Goal: Understand process/instructions: Learn how to perform a task or action

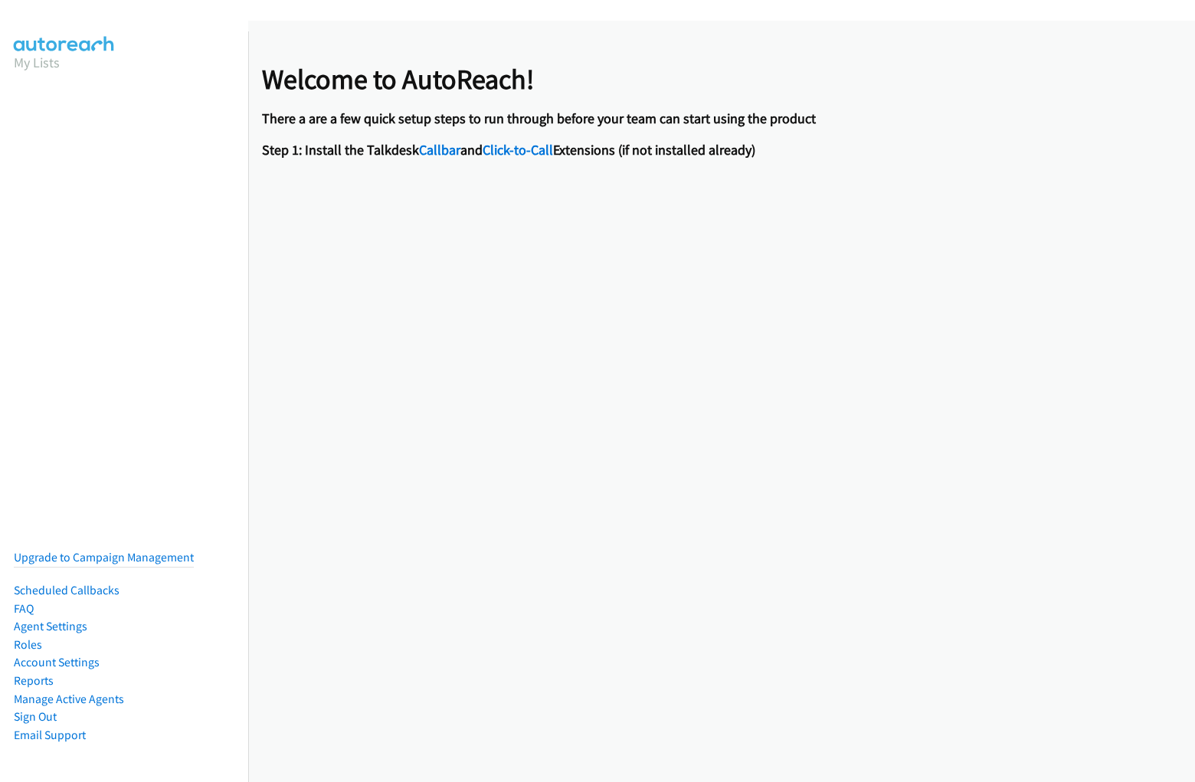
click at [598, 47] on div "Welcome to AutoReach! There a are a few quick setup steps to run through before…" at bounding box center [539, 103] width 554 height 138
click at [722, 401] on div "Welcome to AutoReach! There a are a few quick setup steps to run through before…" at bounding box center [721, 401] width 947 height 761
click at [716, 103] on div "Welcome to AutoReach! There a are a few quick setup steps to run through before…" at bounding box center [539, 103] width 554 height 138
click at [533, 103] on div "Welcome to AutoReach! There a are a few quick setup steps to run through before…" at bounding box center [539, 103] width 554 height 138
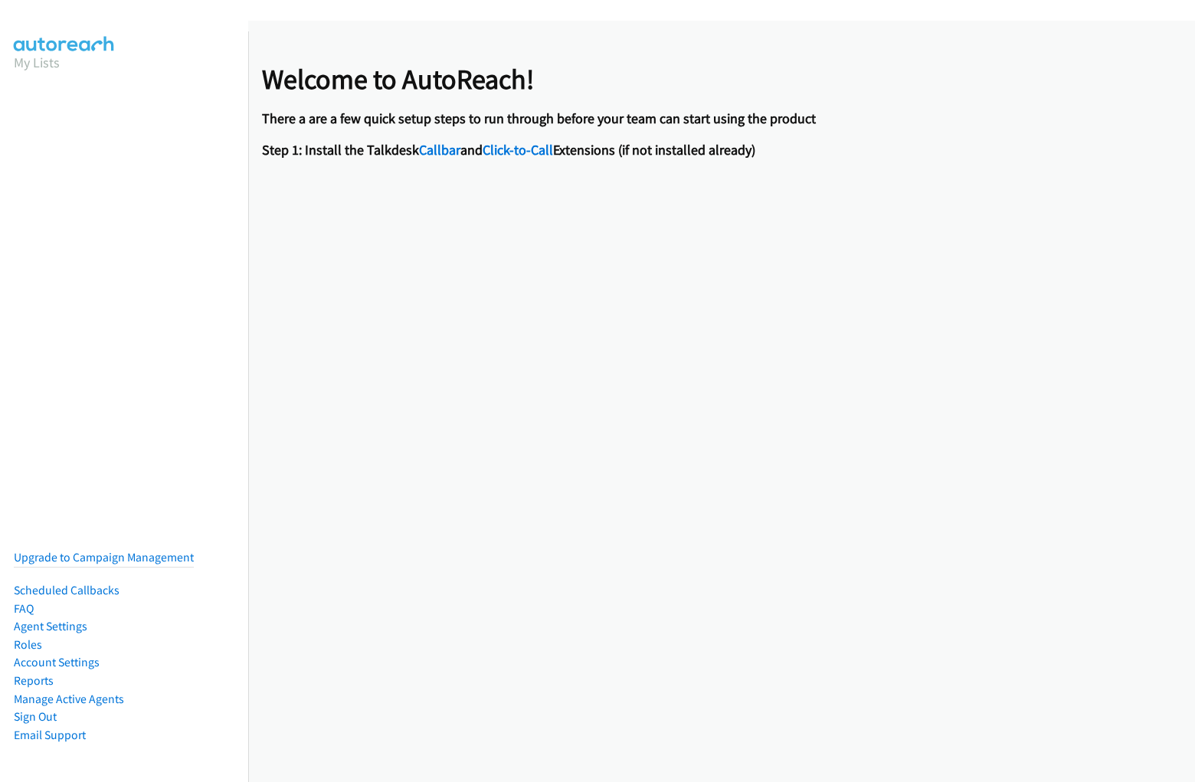
click at [533, 149] on link "Click-to-Call" at bounding box center [518, 150] width 70 height 18
click at [598, 47] on div "Welcome to AutoReach! There a are a few quick setup steps to run through before…" at bounding box center [539, 103] width 554 height 138
click at [722, 401] on div "Welcome to AutoReach! There a are a few quick setup steps to run through before…" at bounding box center [721, 401] width 947 height 761
click at [716, 103] on div "Welcome to AutoReach! There a are a few quick setup steps to run through before…" at bounding box center [539, 103] width 554 height 138
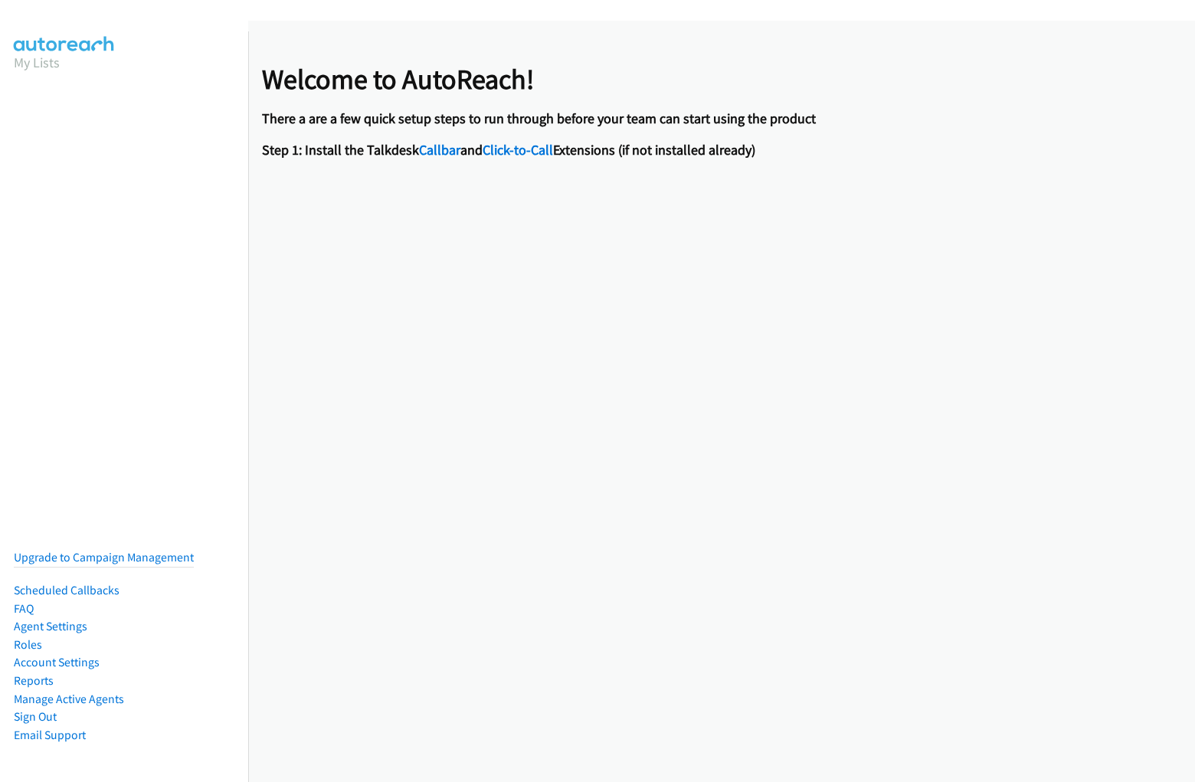
click at [533, 103] on div "Welcome to AutoReach! There a are a few quick setup steps to run through before…" at bounding box center [539, 103] width 554 height 138
click at [533, 149] on link "Click-to-Call" at bounding box center [518, 150] width 70 height 18
click at [344, 188] on button "I've completed this step" at bounding box center [346, 187] width 168 height 31
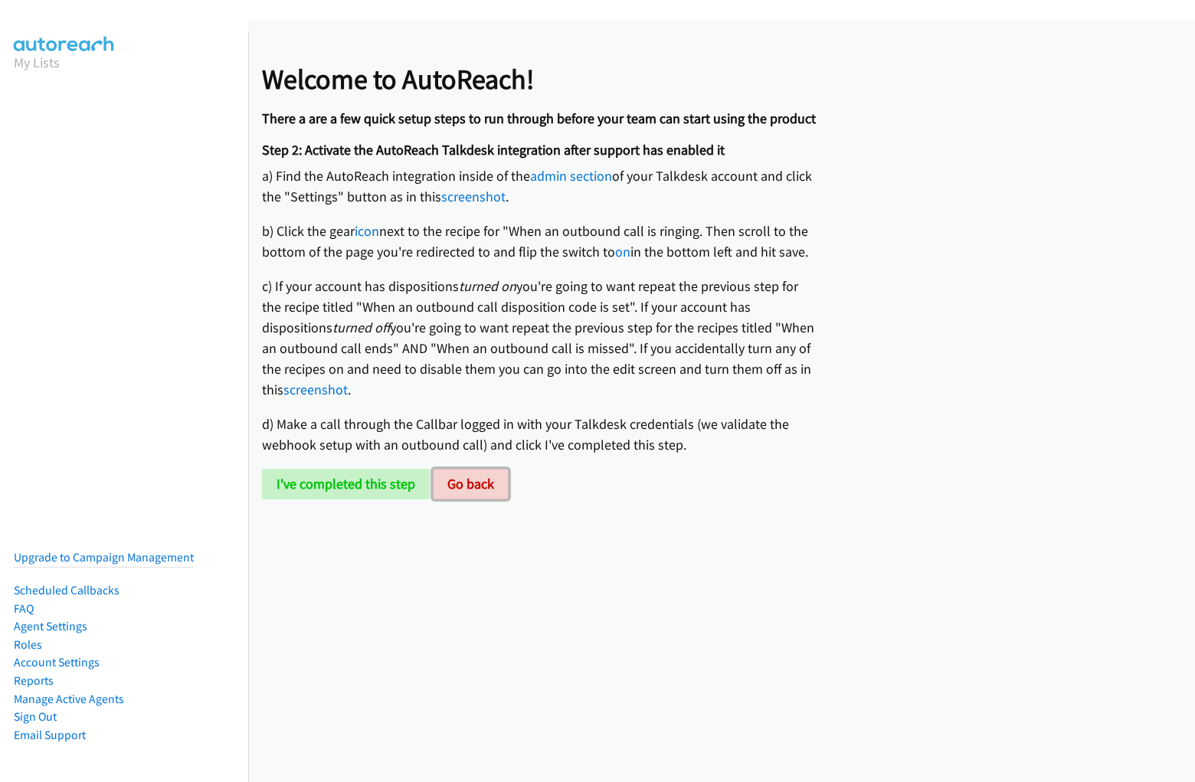
click at [467, 484] on button "Go back" at bounding box center [471, 484] width 76 height 31
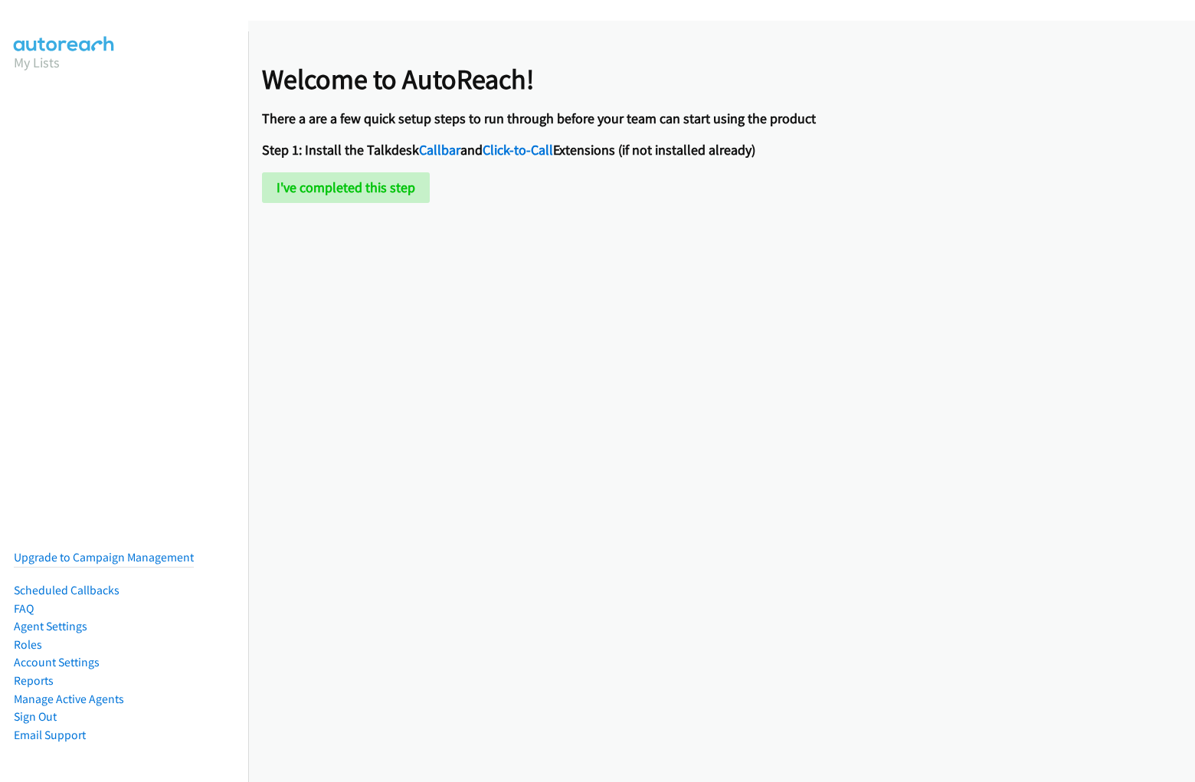
click at [598, 47] on div "Welcome to AutoReach! There a are a few quick setup steps to run through before…" at bounding box center [539, 118] width 554 height 169
click at [722, 401] on div "Welcome to AutoReach! There a are a few quick setup steps to run through before…" at bounding box center [721, 401] width 947 height 761
click at [716, 119] on h4 "There a are a few quick setup steps to run through before your team can start u…" at bounding box center [539, 119] width 554 height 18
click at [533, 119] on h4 "There a are a few quick setup steps to run through before your team can start u…" at bounding box center [539, 119] width 554 height 18
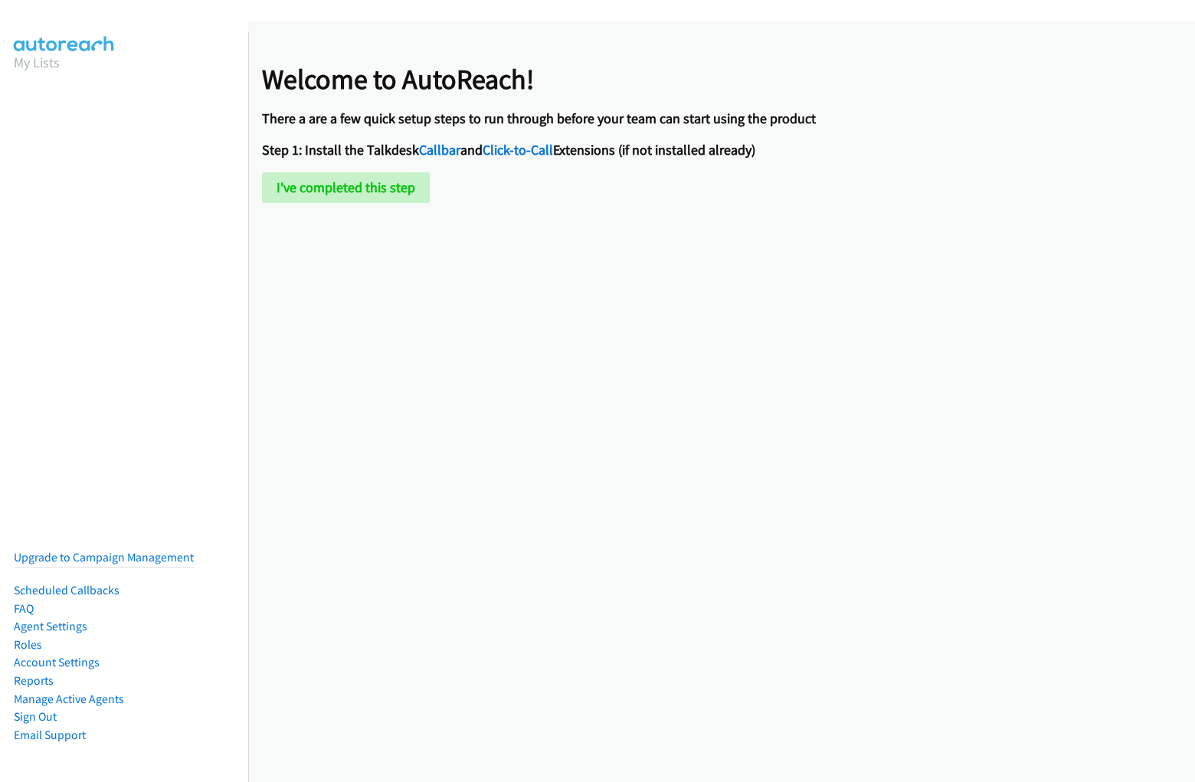
click at [533, 149] on link "Click-to-Call" at bounding box center [518, 150] width 70 height 18
click at [533, 188] on div "I've completed this step Finish setup I want to connect to Salesforce I'm only …" at bounding box center [539, 187] width 554 height 31
